Goal: Transaction & Acquisition: Purchase product/service

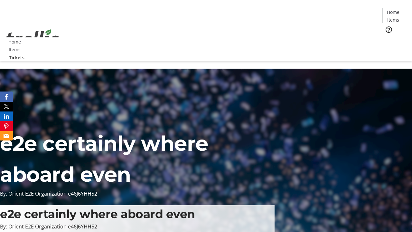
click at [388, 37] on span "Tickets" at bounding box center [395, 40] width 15 height 7
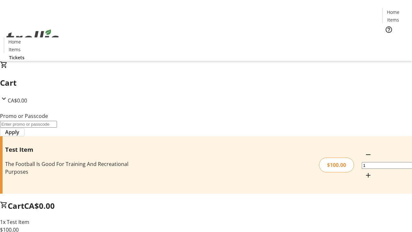
type input "PERCENT"
